Goal: Information Seeking & Learning: Learn about a topic

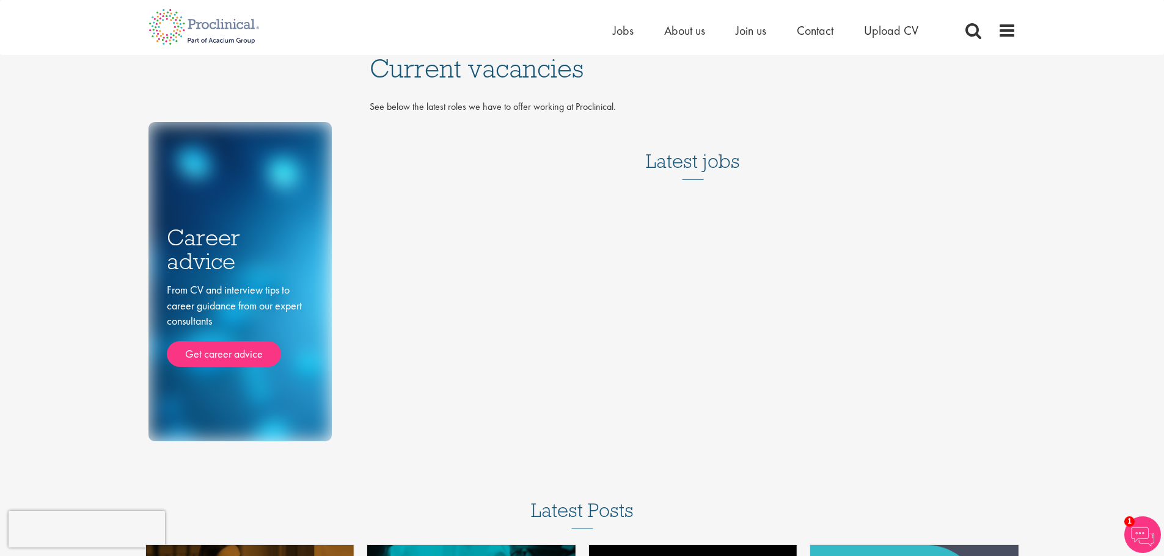
click at [675, 169] on h3 "Latest jobs" at bounding box center [693, 150] width 94 height 60
click at [622, 44] on div "Home Jobs About us Join us Contact Upload CV" at bounding box center [781, 33] width 336 height 24
click at [622, 39] on li "Jobs" at bounding box center [623, 30] width 21 height 18
click at [624, 37] on span "Jobs" at bounding box center [623, 31] width 21 height 16
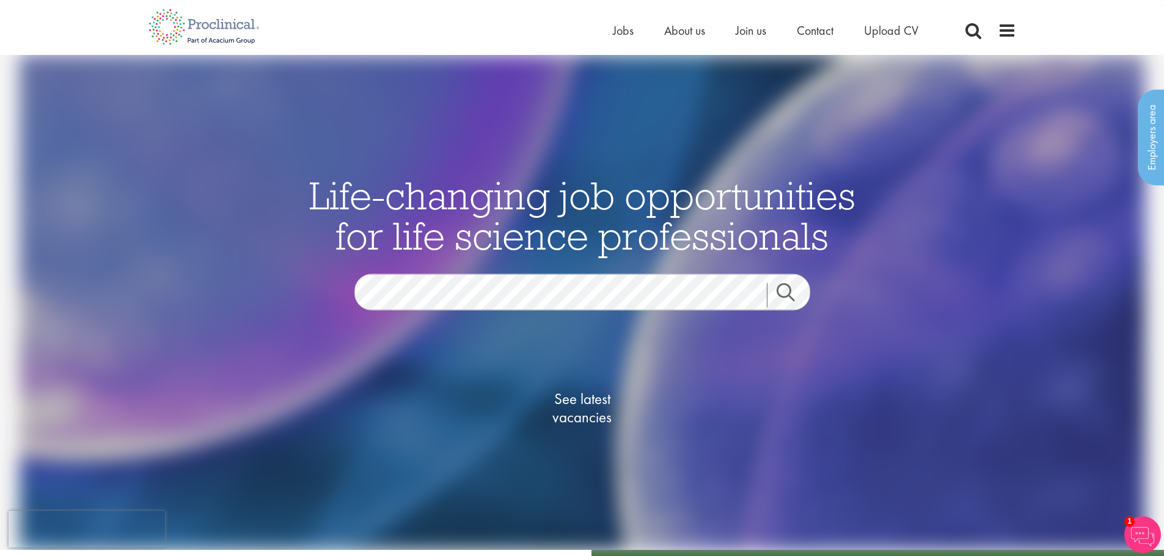
click at [792, 246] on span "Life-changing job opportunities for life science professionals" at bounding box center [582, 215] width 546 height 89
click at [583, 401] on span "See latest vacancies" at bounding box center [582, 408] width 122 height 37
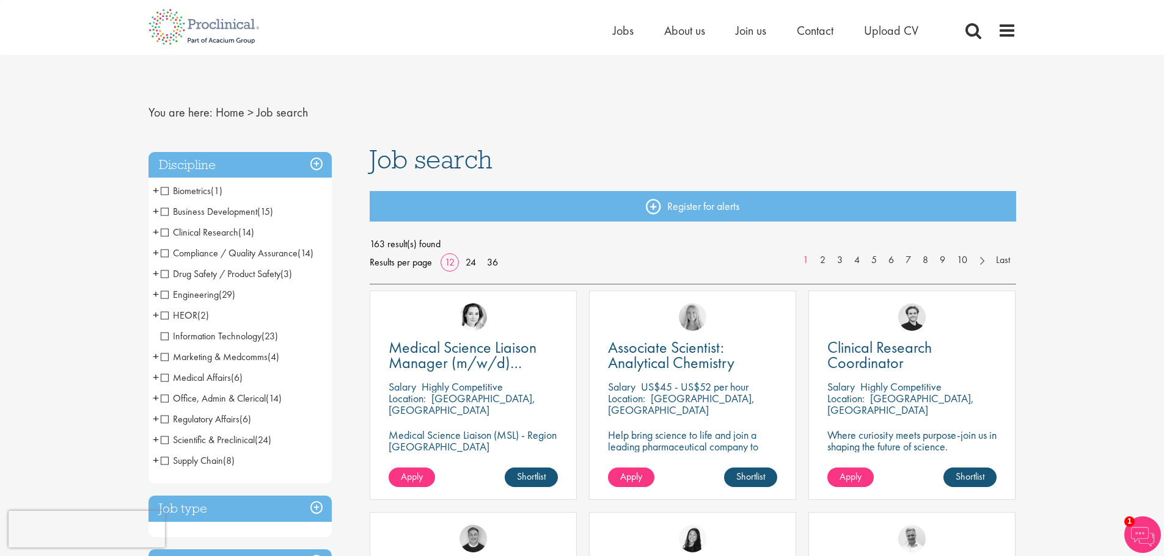
click at [189, 440] on span "Scientific & Preclinical" at bounding box center [208, 440] width 94 height 13
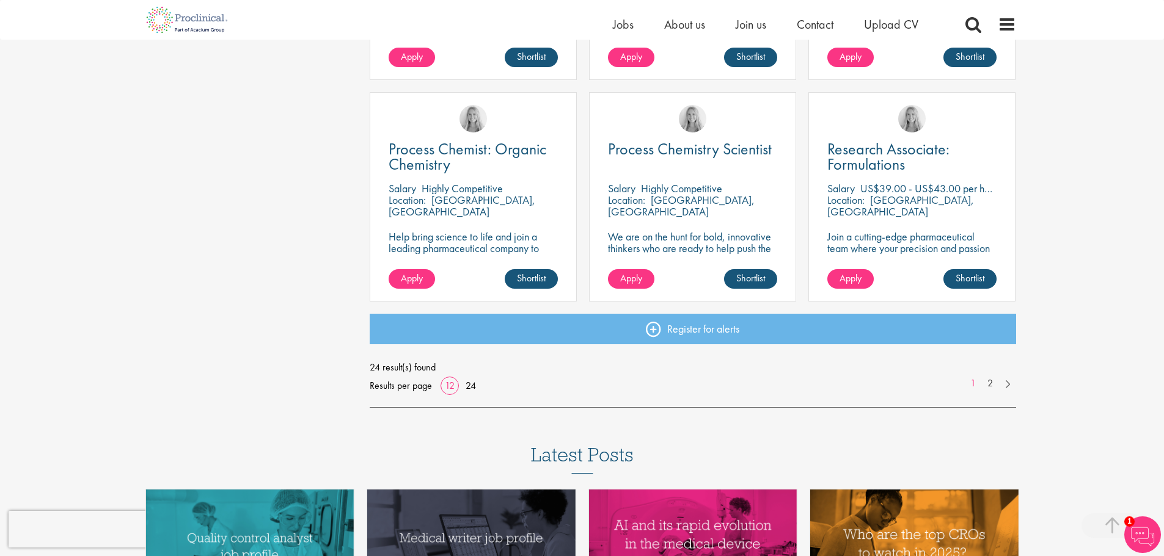
scroll to position [916, 0]
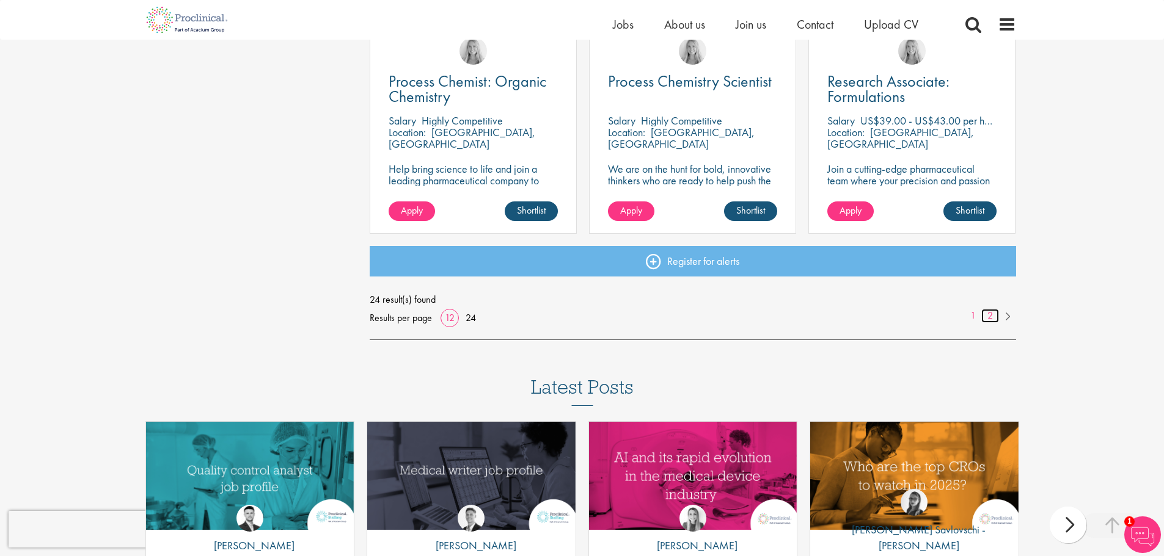
click at [986, 316] on link "2" at bounding box center [990, 316] width 18 height 14
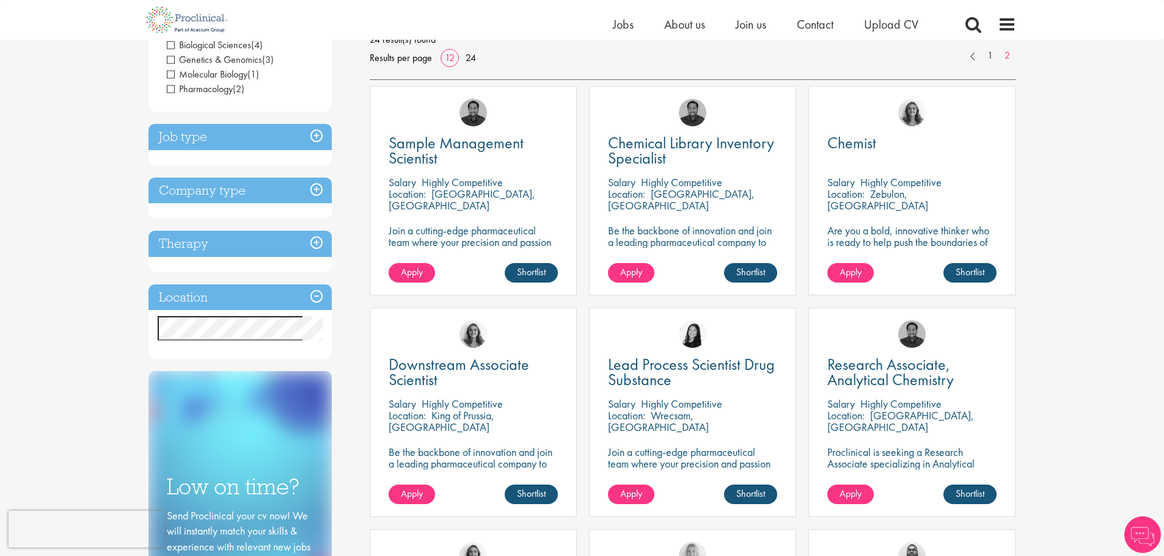
scroll to position [305, 0]
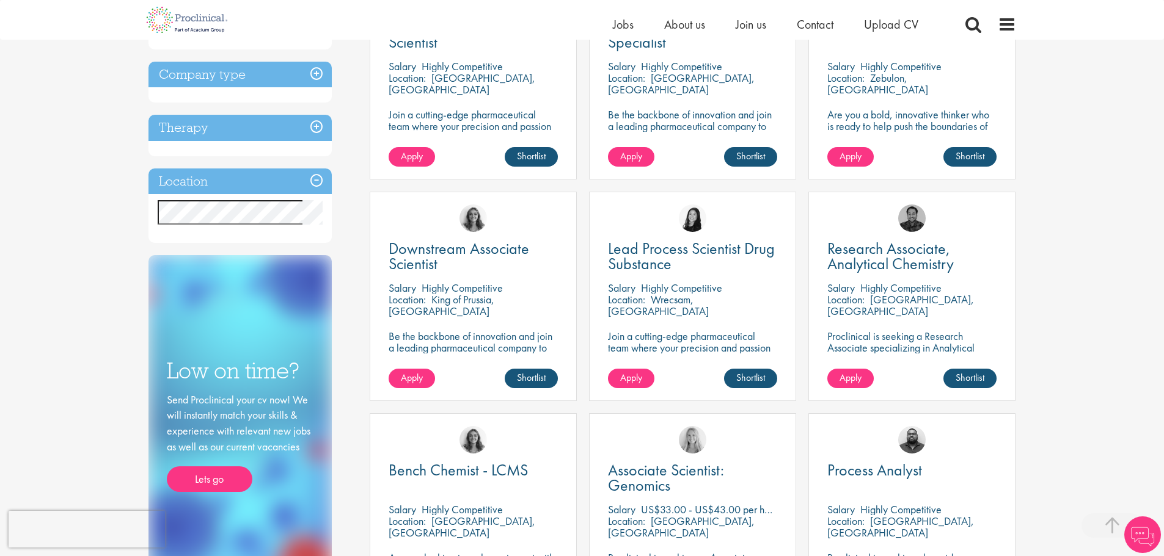
click at [1094, 263] on div "You are here: Home > Job search Discipline Scientific & Preclinical (24) - + Se…" at bounding box center [582, 492] width 1164 height 1594
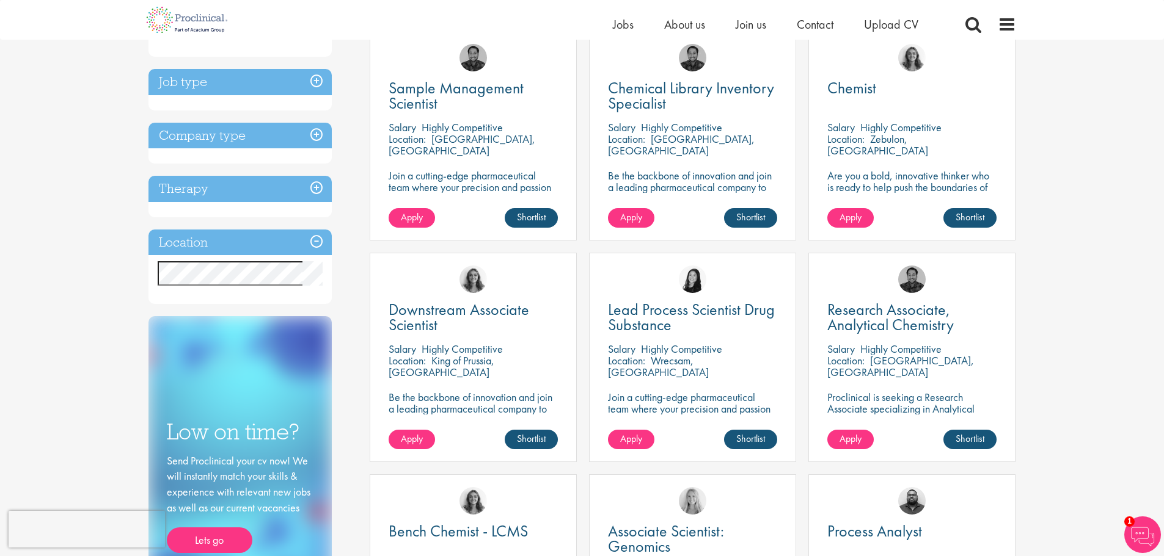
scroll to position [0, 0]
